Goal: Find specific page/section: Find specific page/section

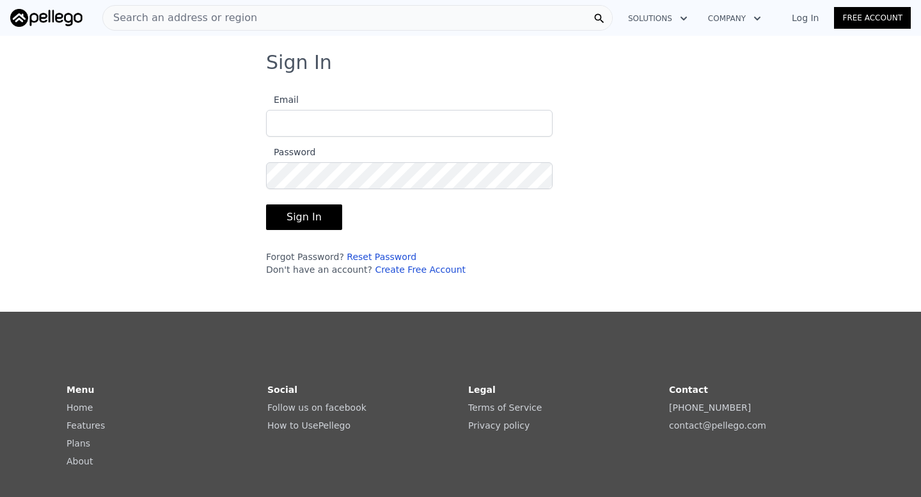
type input "[EMAIL_ADDRESS][DOMAIN_NAME]"
click at [316, 216] on button "Sign In" at bounding box center [304, 218] width 76 height 26
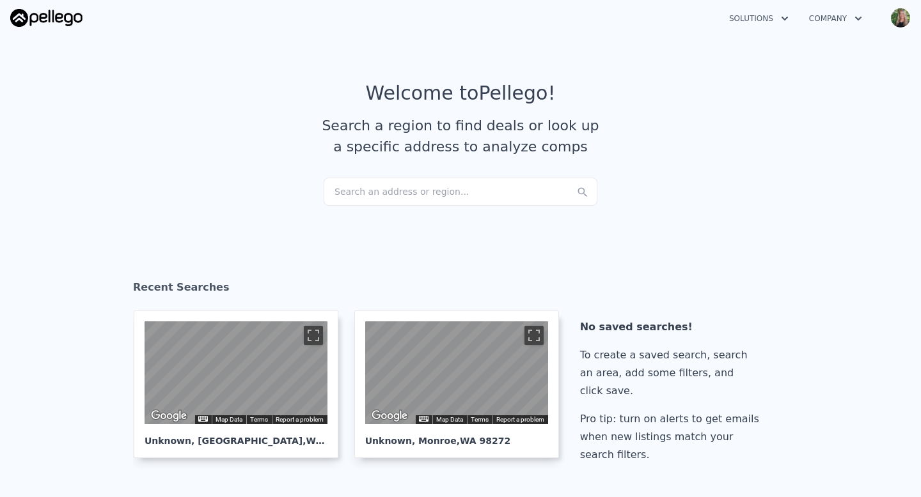
click at [434, 191] on div "Search an address or region..." at bounding box center [461, 192] width 274 height 28
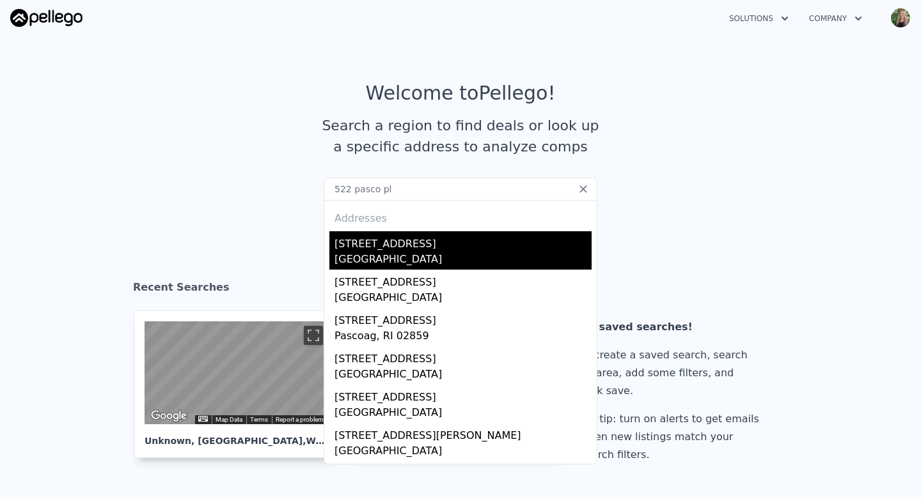
type input "522 pasco pl"
click at [385, 245] on div "[STREET_ADDRESS]" at bounding box center [462, 241] width 257 height 20
